Goal: Task Accomplishment & Management: Use online tool/utility

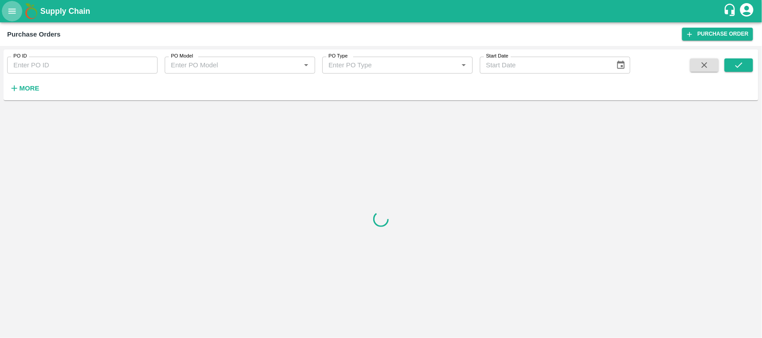
click at [9, 16] on icon "open drawer" at bounding box center [12, 11] width 10 height 10
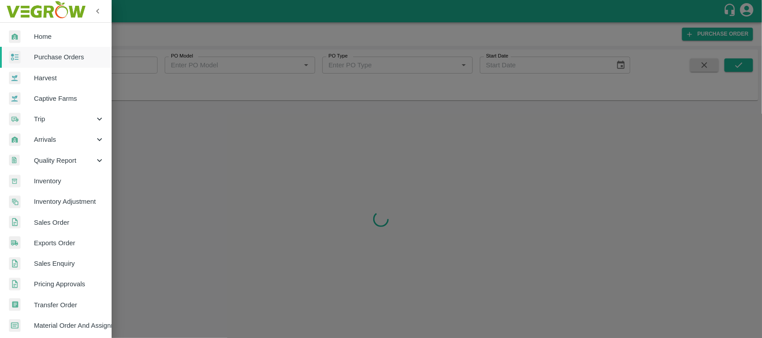
click at [54, 187] on link "Inventory" at bounding box center [56, 181] width 112 height 21
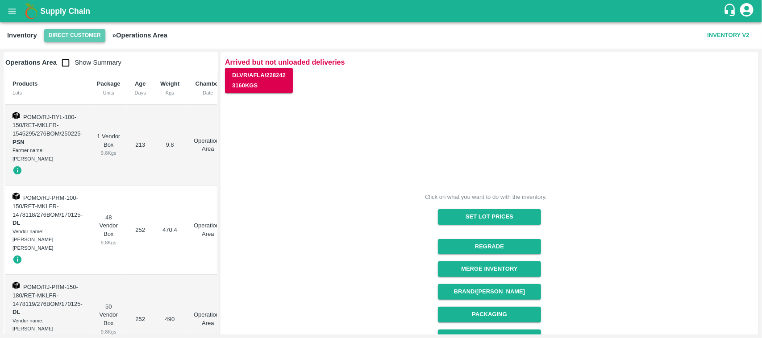
click at [81, 41] on button "Direct Customer" at bounding box center [74, 35] width 61 height 13
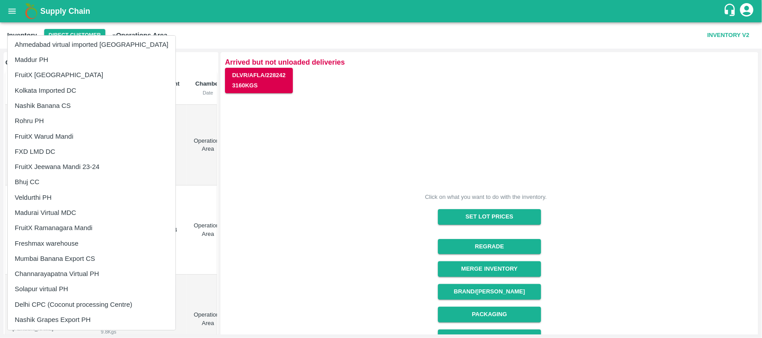
scroll to position [429, 0]
click at [39, 150] on li "FXD LMD DC" at bounding box center [92, 153] width 168 height 15
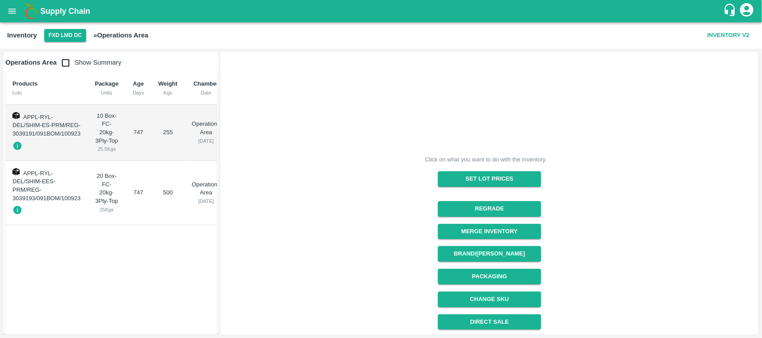
scroll to position [112, 0]
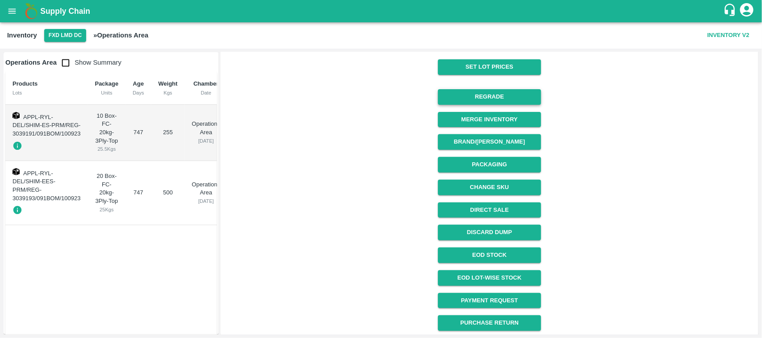
click at [479, 91] on button "Regrade" at bounding box center [489, 97] width 103 height 16
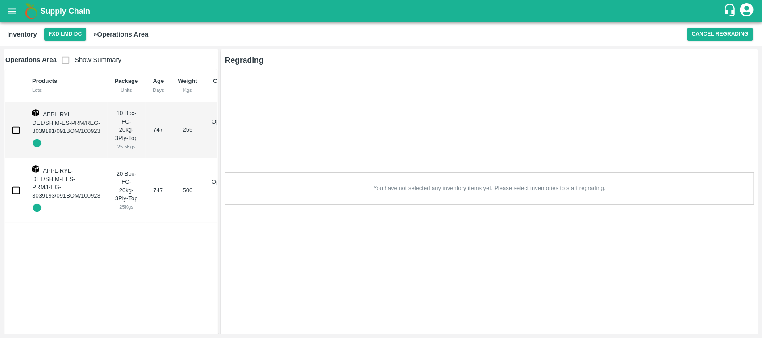
scroll to position [0, 0]
click at [14, 131] on input "checkbox" at bounding box center [16, 130] width 18 height 18
checkbox input "true"
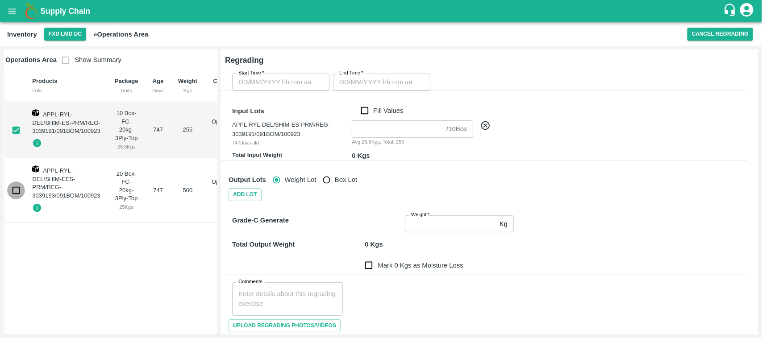
click at [18, 190] on input "checkbox" at bounding box center [16, 191] width 18 height 18
checkbox input "true"
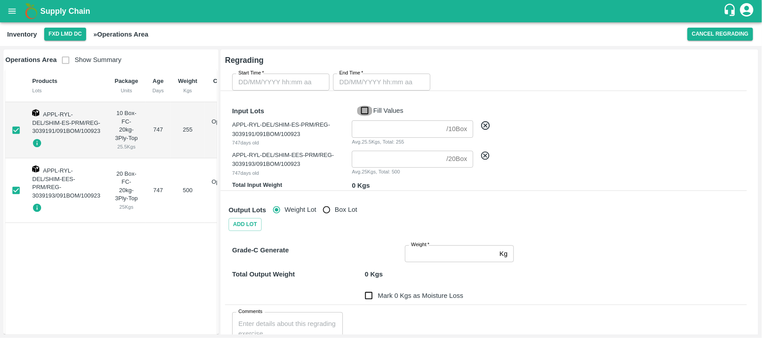
click at [360, 110] on input "Fill Values" at bounding box center [364, 111] width 17 height 10
checkbox input "true"
type input "10"
type input "20"
type input "DD/MM/YYYY hh:mm aa"
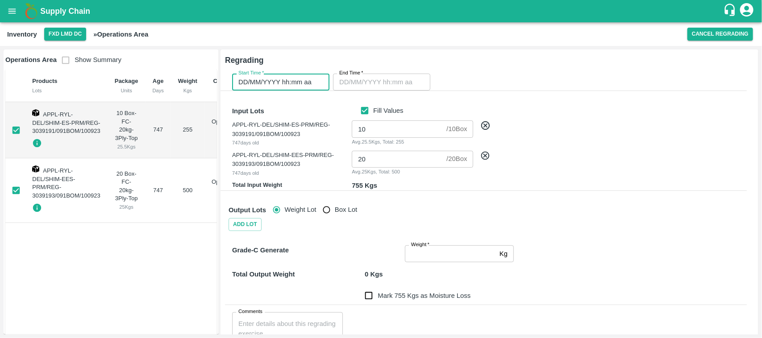
click at [298, 79] on input "DD/MM/YYYY hh:mm aa" at bounding box center [277, 82] width 91 height 17
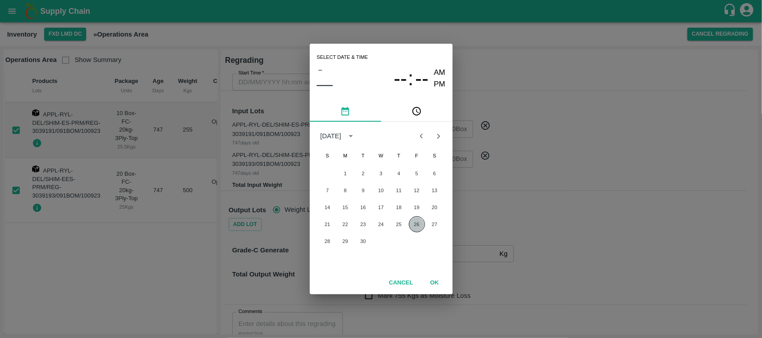
click at [414, 229] on button "26" at bounding box center [417, 224] width 16 height 16
type input "[DATE] 12:00 AM"
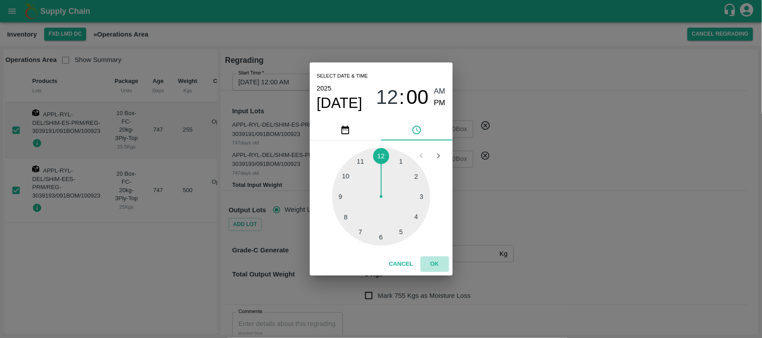
click at [440, 264] on button "OK" at bounding box center [434, 265] width 29 height 16
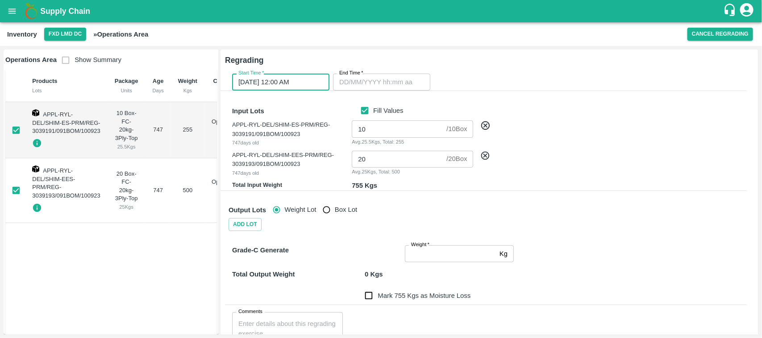
type input "DD/MM/YYYY hh:mm aa"
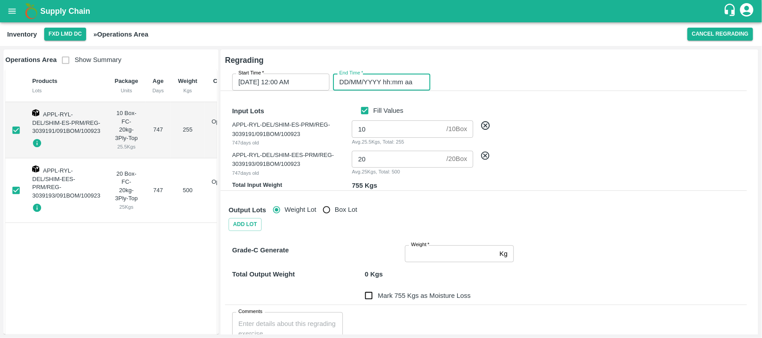
click at [373, 79] on input "DD/MM/YYYY hh:mm aa" at bounding box center [378, 82] width 91 height 17
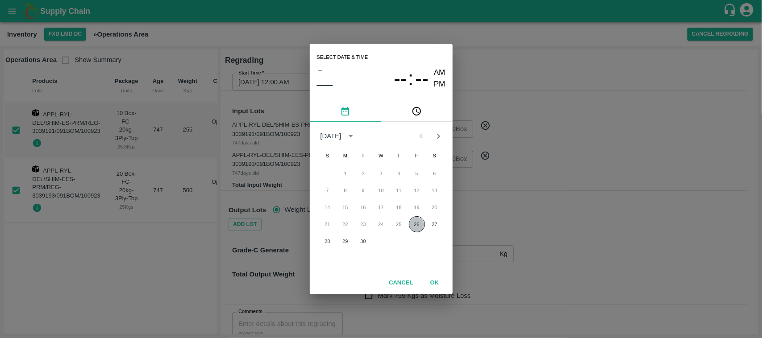
click at [417, 223] on button "26" at bounding box center [417, 224] width 16 height 16
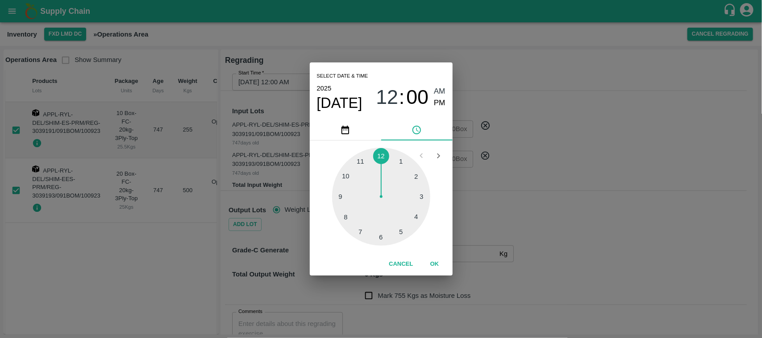
click at [403, 162] on div at bounding box center [381, 197] width 98 height 98
type input "[DATE] 01:00 AM"
click at [431, 262] on button "OK" at bounding box center [434, 265] width 29 height 16
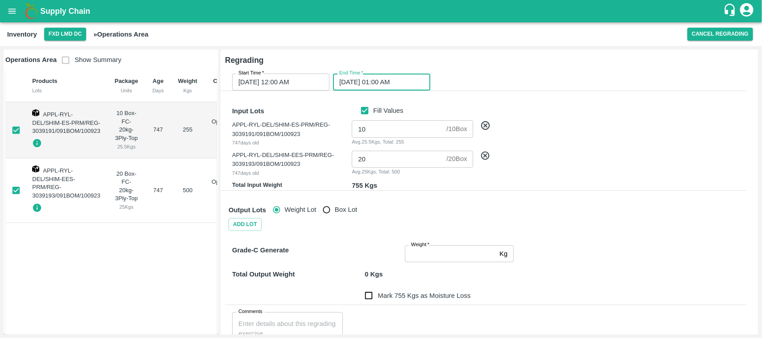
scroll to position [90, 0]
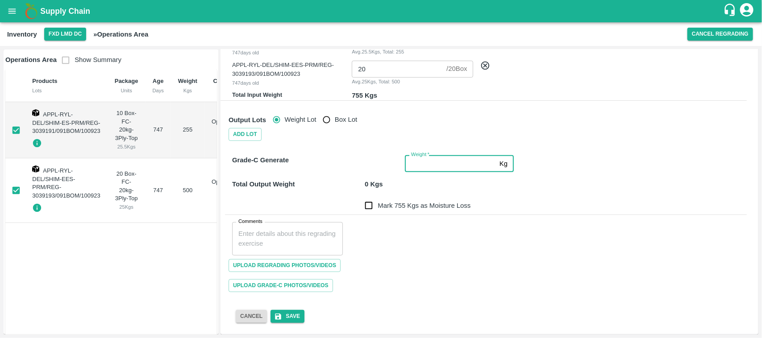
click at [418, 162] on input "Weight   *" at bounding box center [450, 163] width 91 height 17
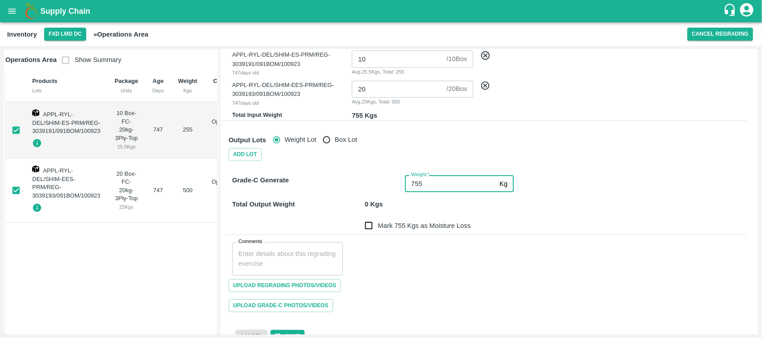
scroll to position [71, 0]
type input "755"
click at [369, 229] on input "Mark 0 Kgs as Moisture Loss" at bounding box center [369, 225] width 18 height 18
checkbox input "true"
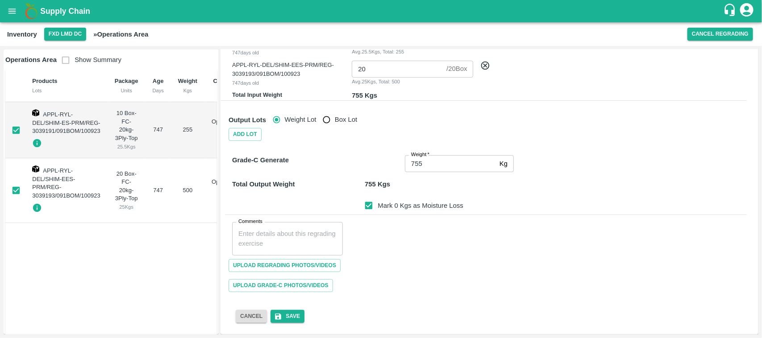
click at [280, 324] on div "Start Time   * [DATE] 12:00 AM Start Time End Time   * [DATE] 01:00 AM End Time…" at bounding box center [482, 146] width 543 height 368
click at [281, 323] on button "Save" at bounding box center [288, 316] width 34 height 13
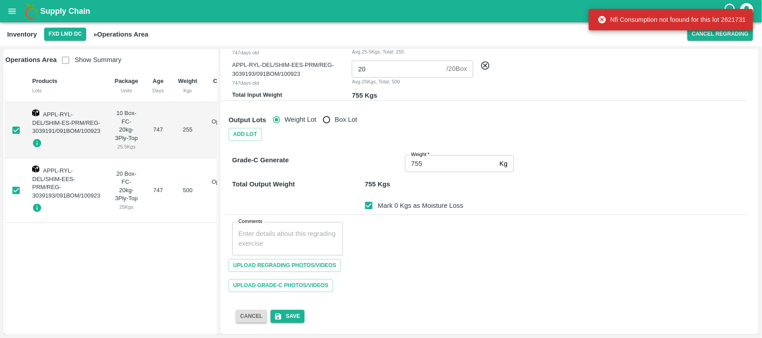
click at [294, 313] on span "Save" at bounding box center [288, 316] width 34 height 13
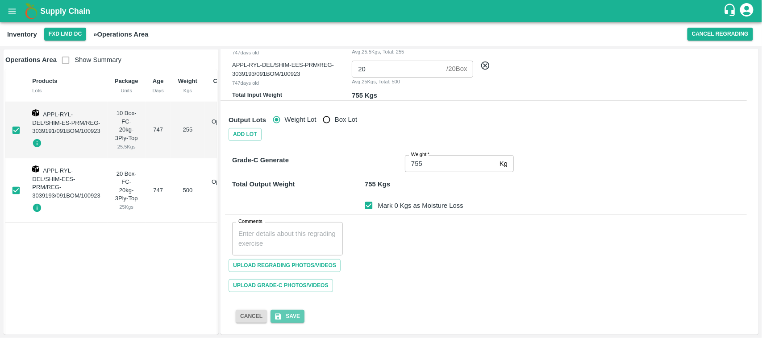
click at [294, 313] on button "Save" at bounding box center [288, 316] width 34 height 13
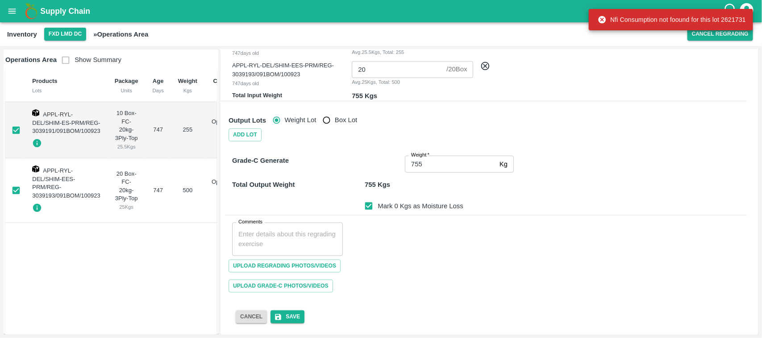
scroll to position [88, 0]
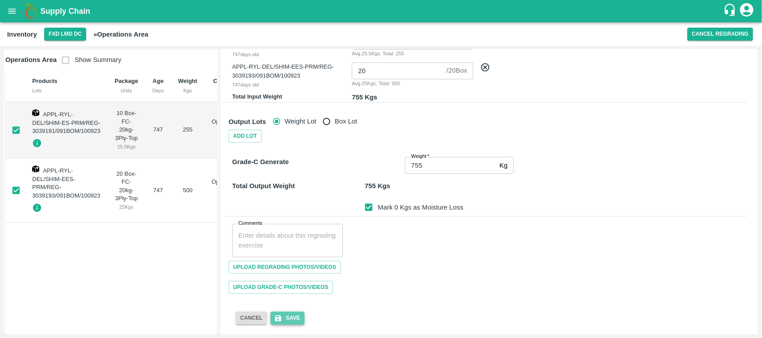
click at [292, 316] on button "Save" at bounding box center [288, 318] width 34 height 13
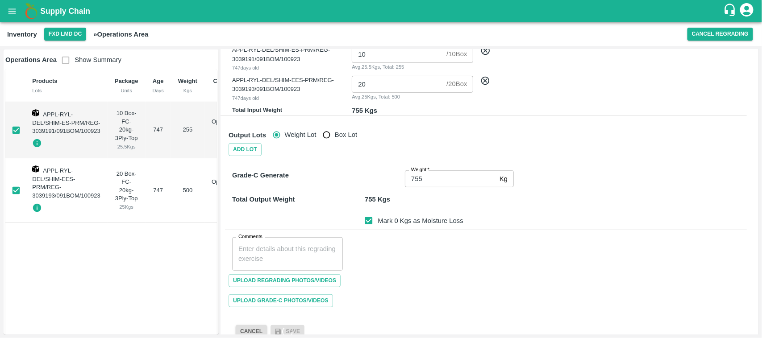
scroll to position [90, 0]
